Goal: Task Accomplishment & Management: Use online tool/utility

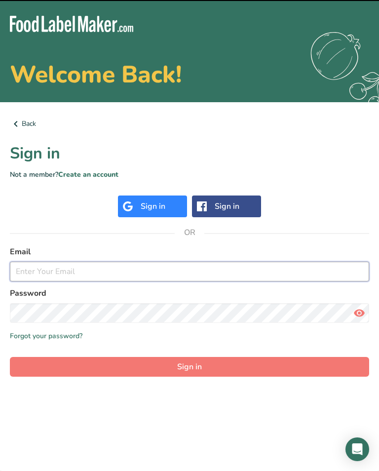
click at [249, 262] on input "email" at bounding box center [190, 272] width 360 height 20
click at [259, 271] on input "email" at bounding box center [190, 272] width 360 height 20
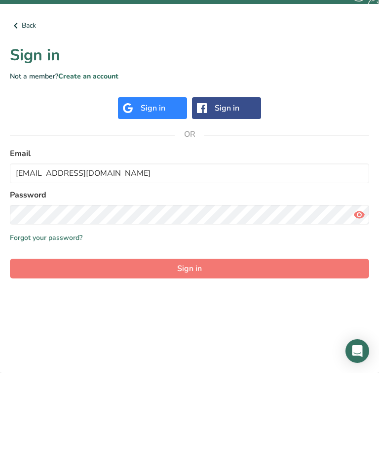
click at [183, 361] on span "Sign in" at bounding box center [189, 367] width 25 height 12
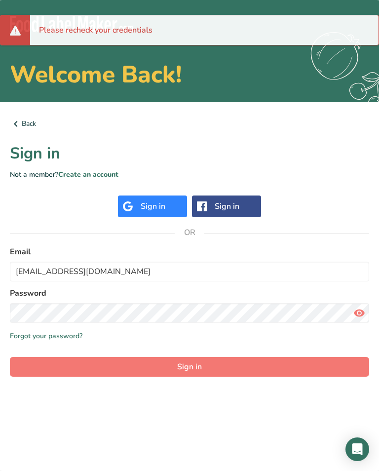
click at [362, 304] on icon at bounding box center [360, 313] width 12 height 18
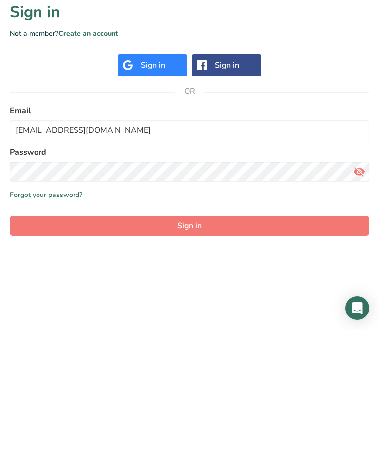
click at [151, 357] on button "Sign in" at bounding box center [190, 367] width 360 height 20
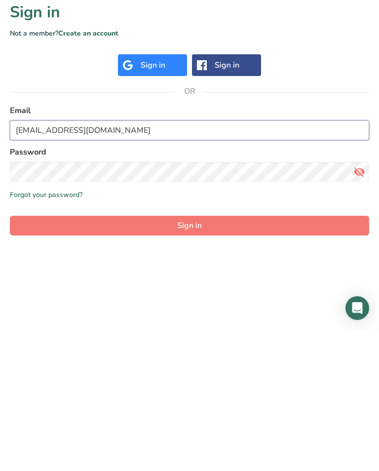
click at [30, 262] on input "[EMAIL_ADDRESS][DOMAIN_NAME]" at bounding box center [190, 272] width 360 height 20
type input "[EMAIL_ADDRESS][DOMAIN_NAME]"
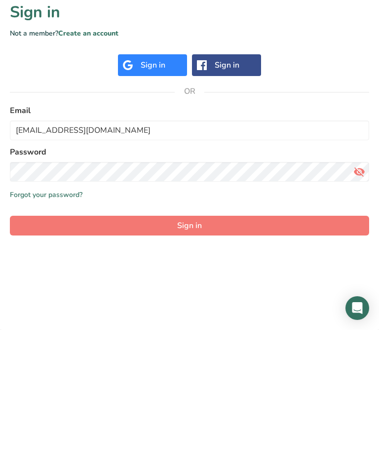
click at [54, 246] on form "Email [EMAIL_ADDRESS][DOMAIN_NAME] Password Remember me Forgot your password? S…" at bounding box center [190, 311] width 360 height 131
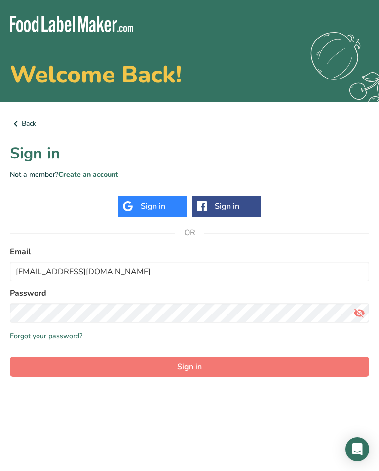
click at [277, 357] on button "Sign in" at bounding box center [190, 367] width 360 height 20
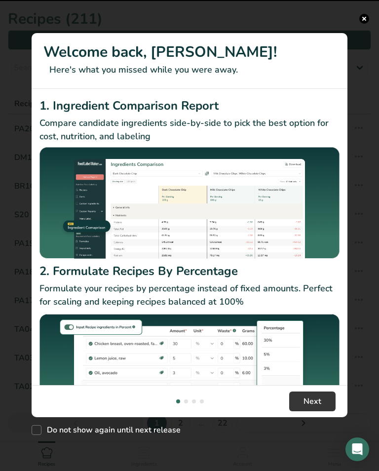
click at [321, 348] on img "New Features" at bounding box center [190, 372] width 300 height 119
click at [360, 25] on div "New Features" at bounding box center [189, 235] width 379 height 471
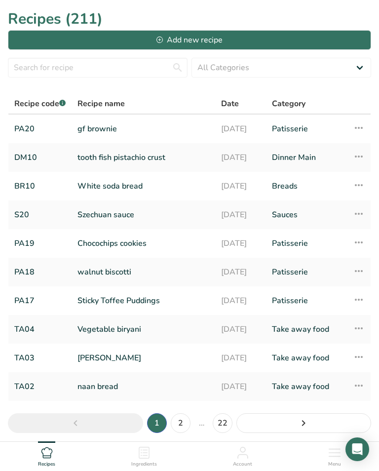
click at [358, 16] on h1 "Recipes (211)" at bounding box center [190, 19] width 364 height 22
click at [121, 70] on input "text" at bounding box center [98, 68] width 180 height 20
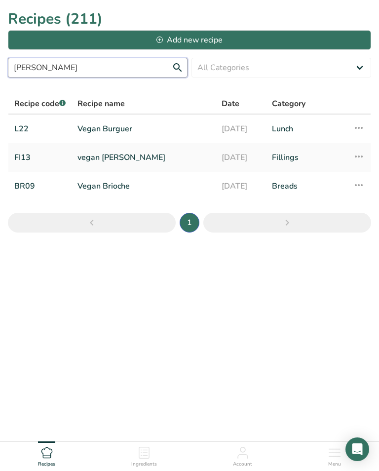
type input "Vegan"
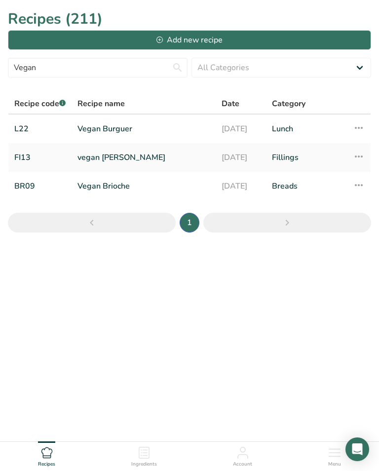
click at [147, 128] on link "Vegan Burguer" at bounding box center [144, 129] width 132 height 21
